Goal: Information Seeking & Learning: Understand process/instructions

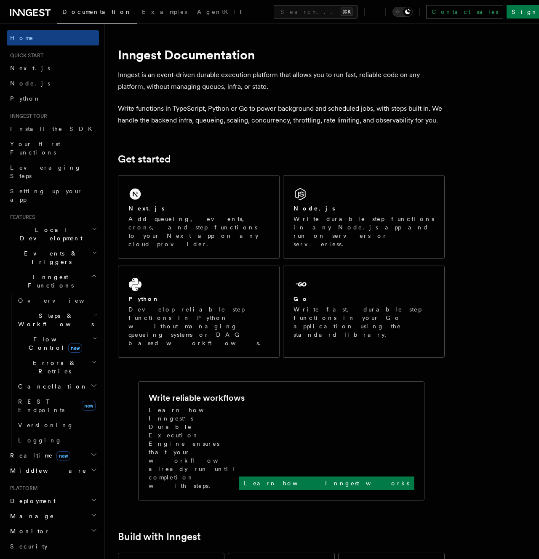
click at [26, 451] on span "Realtime new" at bounding box center [39, 455] width 64 height 8
click at [28, 463] on link "Overview" at bounding box center [57, 470] width 84 height 15
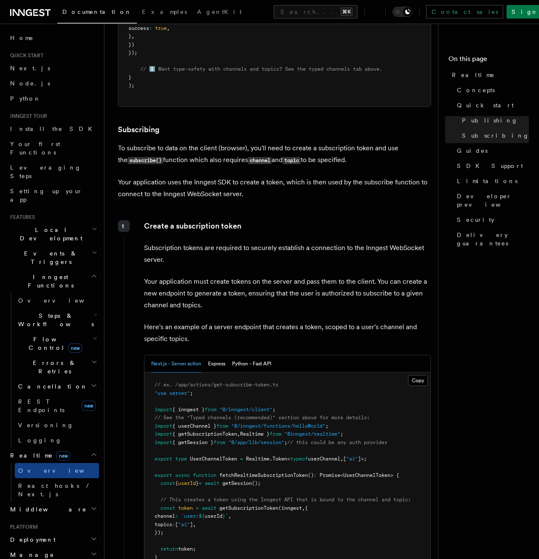
scroll to position [1077, 0]
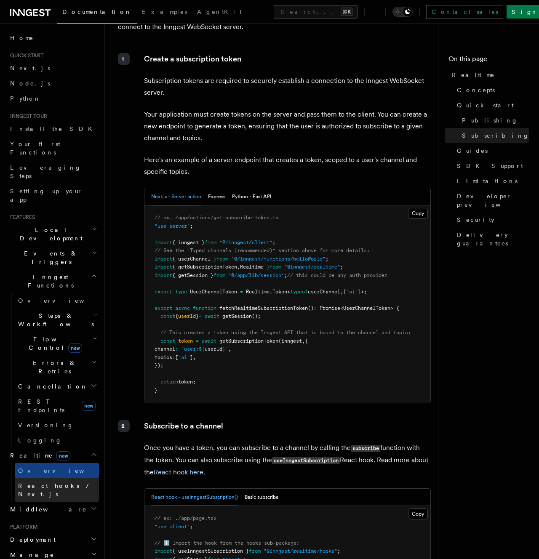
click at [38, 482] on span "React hooks / Next.js" at bounding box center [55, 489] width 75 height 15
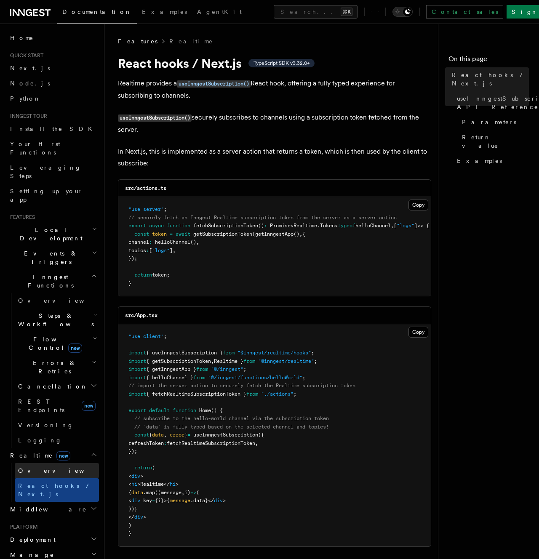
click at [36, 467] on span "Overview" at bounding box center [61, 470] width 87 height 7
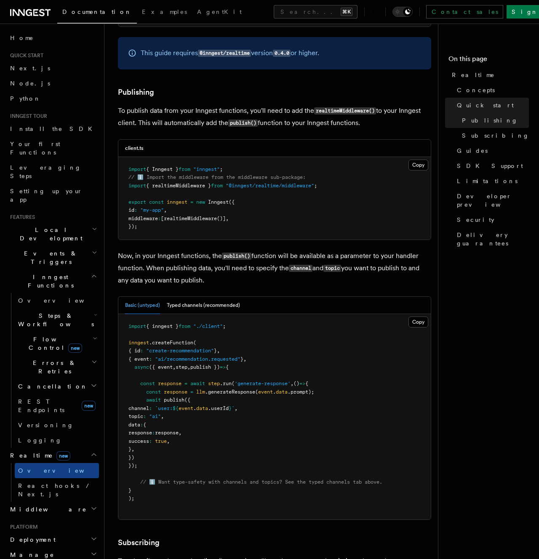
scroll to position [574, 0]
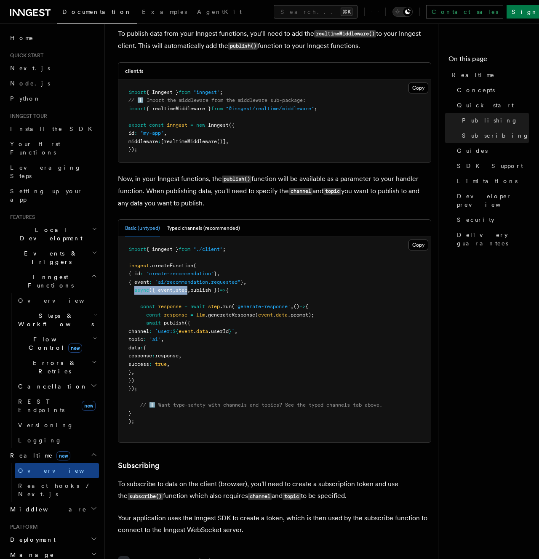
drag, startPoint x: 135, startPoint y: 288, endPoint x: 193, endPoint y: 288, distance: 58.5
click at [193, 288] on span "async ({ event , step , publish }) => {" at bounding box center [178, 290] width 100 height 6
drag, startPoint x: 128, startPoint y: 265, endPoint x: 285, endPoint y: 290, distance: 159.9
click at [285, 290] on pre "import { inngest } from "./client" ; inngest .createFunction ( { id : "create-r…" at bounding box center [274, 340] width 312 height 206
copy code "inngest .createFunction ( { id : "create-recommendation" } , { event : "ai/reco…"
